Goal: Task Accomplishment & Management: Manage account settings

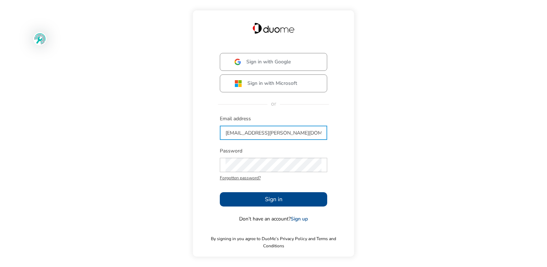
type input "[EMAIL_ADDRESS][PERSON_NAME][DOMAIN_NAME]"
click at [395, 171] on div "Sign in with Google Sign in with Microsoft or Email address [EMAIL_ADDRESS][PER…" at bounding box center [273, 133] width 547 height 267
click at [277, 201] on span "Sign in" at bounding box center [274, 199] width 18 height 9
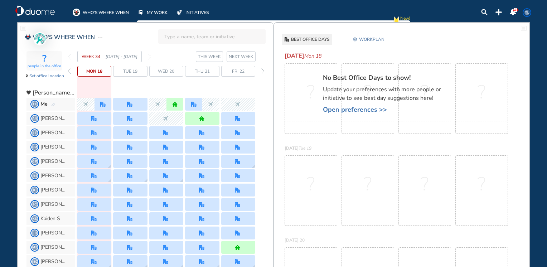
click at [367, 36] on span "WORKPLAN" at bounding box center [371, 39] width 25 height 7
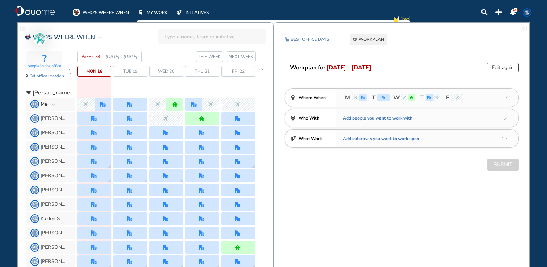
click at [213, 57] on span "THIS WEEK" at bounding box center [209, 56] width 23 height 7
click at [38, 104] on span "TL" at bounding box center [35, 104] width 6 height 6
click at [497, 68] on button "Edit again" at bounding box center [502, 67] width 32 height 9
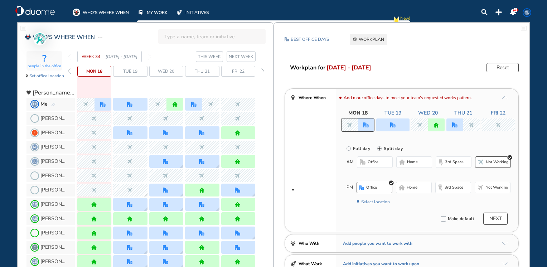
click at [134, 70] on span "Tue 19" at bounding box center [130, 71] width 14 height 7
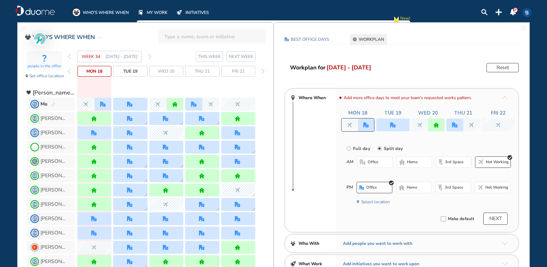
click at [133, 104] on div at bounding box center [130, 104] width 6 height 5
click at [132, 104] on img "office" at bounding box center [129, 104] width 5 height 5
click at [411, 162] on span "home" at bounding box center [412, 162] width 11 height 6
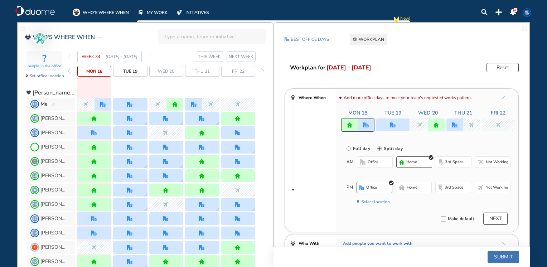
click at [348, 147] on input "Full day" at bounding box center [353, 153] width 14 height 14
radio input "true"
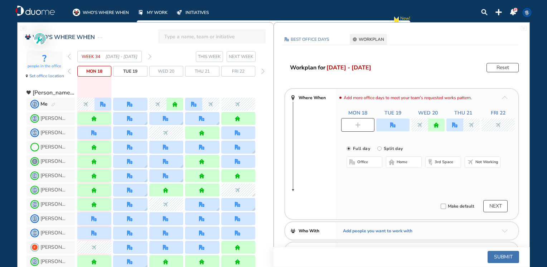
click at [402, 161] on span "home" at bounding box center [401, 162] width 11 height 6
click at [392, 125] on img "office" at bounding box center [392, 124] width 5 height 5
click at [379, 147] on input "Split day" at bounding box center [384, 153] width 14 height 14
radio input "true"
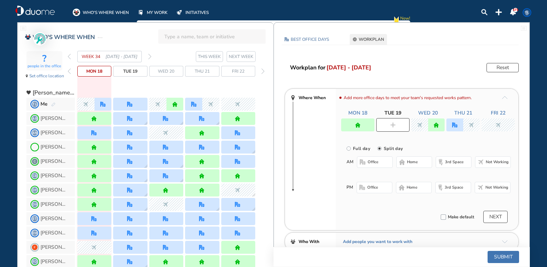
click at [490, 162] on span "Not working" at bounding box center [496, 162] width 23 height 6
click at [369, 186] on span "office" at bounding box center [372, 188] width 11 height 6
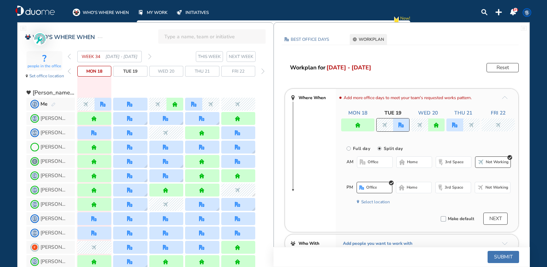
click at [463, 124] on div at bounding box center [471, 124] width 17 height 13
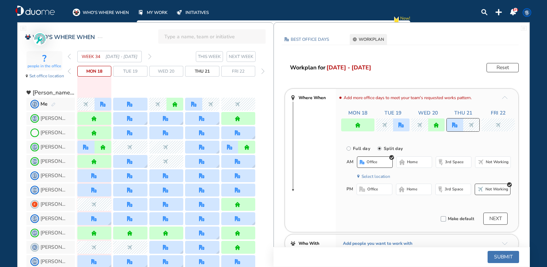
click at [349, 148] on input "Full day" at bounding box center [353, 153] width 14 height 14
radio input "true"
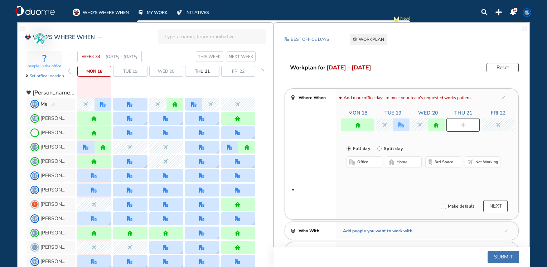
click at [477, 160] on span "Not working" at bounding box center [486, 162] width 23 height 6
click at [498, 123] on img "nonworking" at bounding box center [497, 124] width 5 height 5
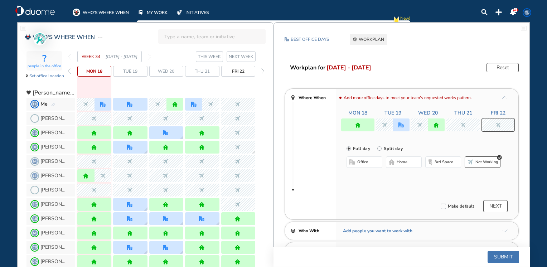
click at [378, 149] on input "Split day" at bounding box center [384, 153] width 14 height 14
radio input "true"
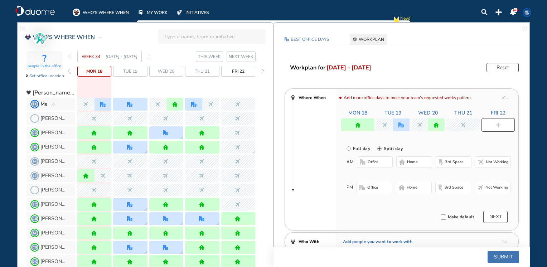
click at [491, 162] on span "Not working" at bounding box center [496, 162] width 23 height 6
click at [408, 186] on span "home" at bounding box center [411, 188] width 11 height 6
click at [503, 257] on button "Submit" at bounding box center [502, 257] width 31 height 12
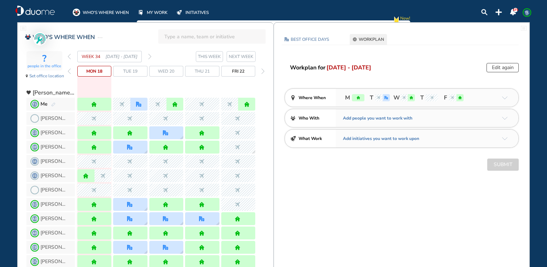
click at [527, 11] on span "TL" at bounding box center [527, 13] width 6 height 6
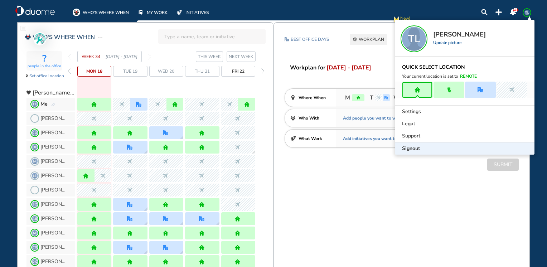
click at [413, 149] on span "Signout" at bounding box center [411, 148] width 18 height 7
